Goal: Information Seeking & Learning: Learn about a topic

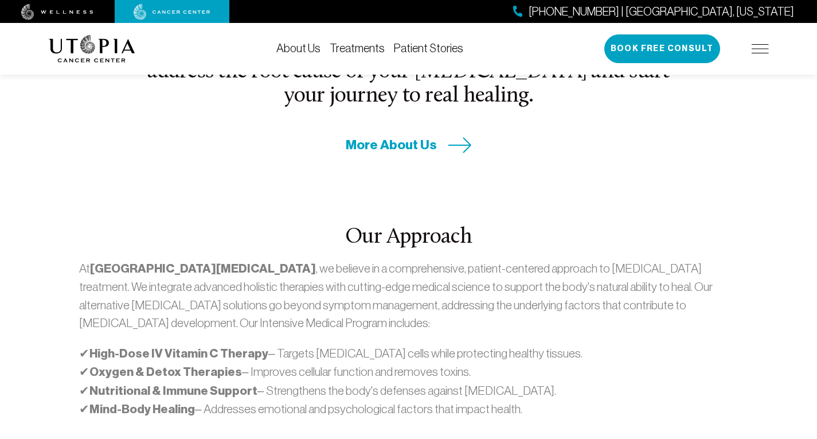
scroll to position [287, 0]
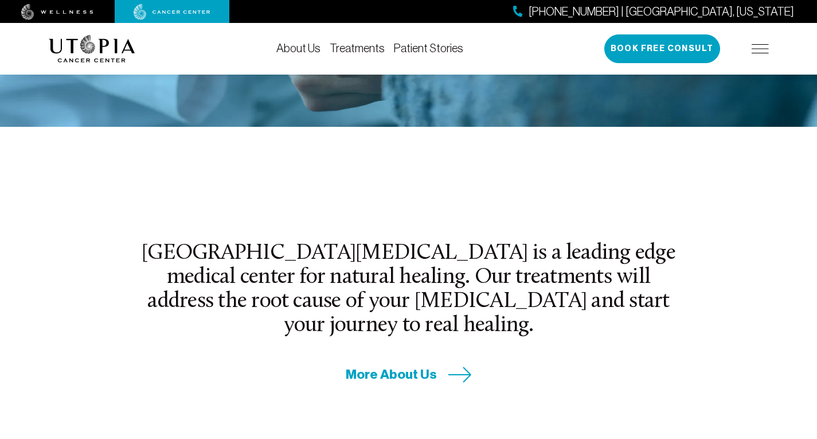
click at [367, 47] on link "Treatments" at bounding box center [357, 48] width 55 height 13
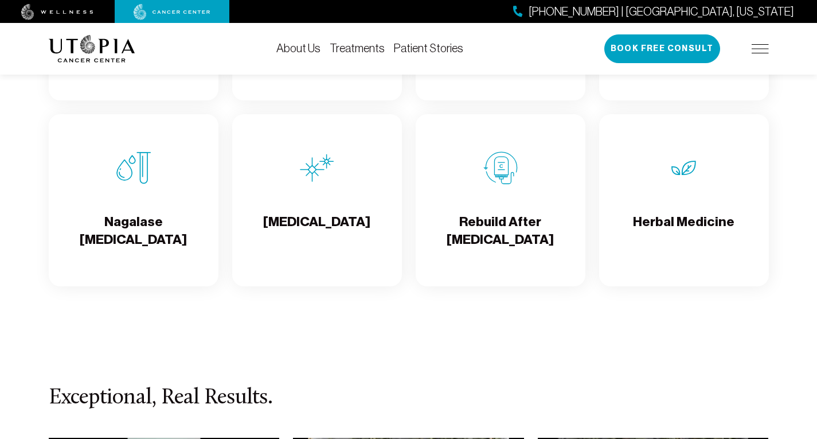
scroll to position [2122, 0]
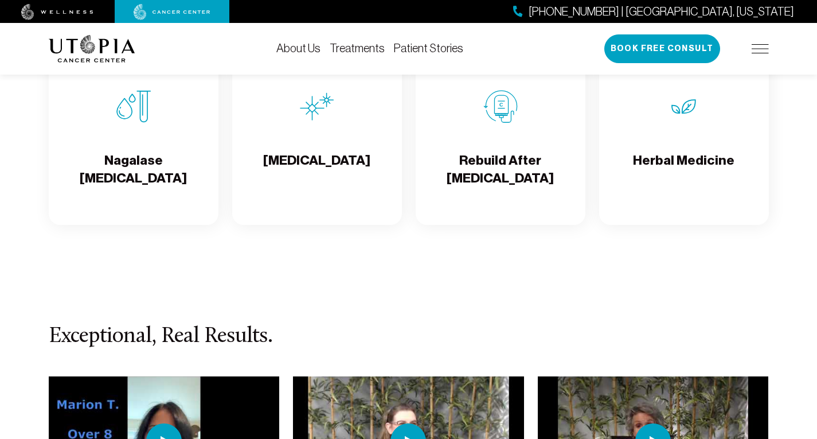
click at [173, 141] on div "Nagalase [MEDICAL_DATA]" at bounding box center [134, 139] width 170 height 172
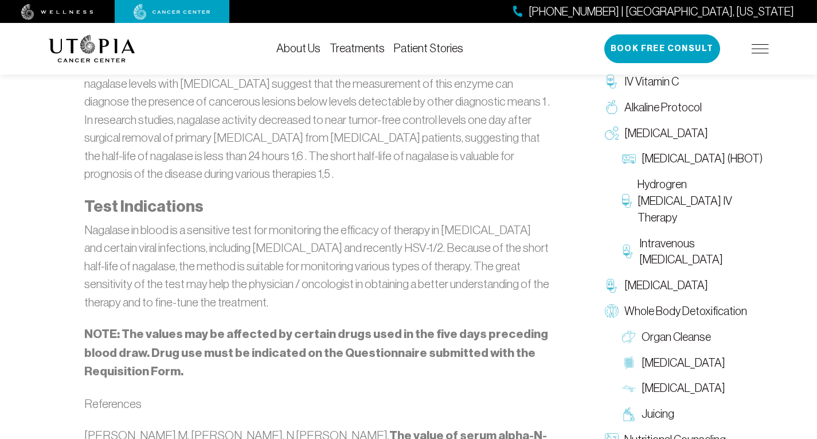
scroll to position [1262, 0]
